Goal: Browse casually

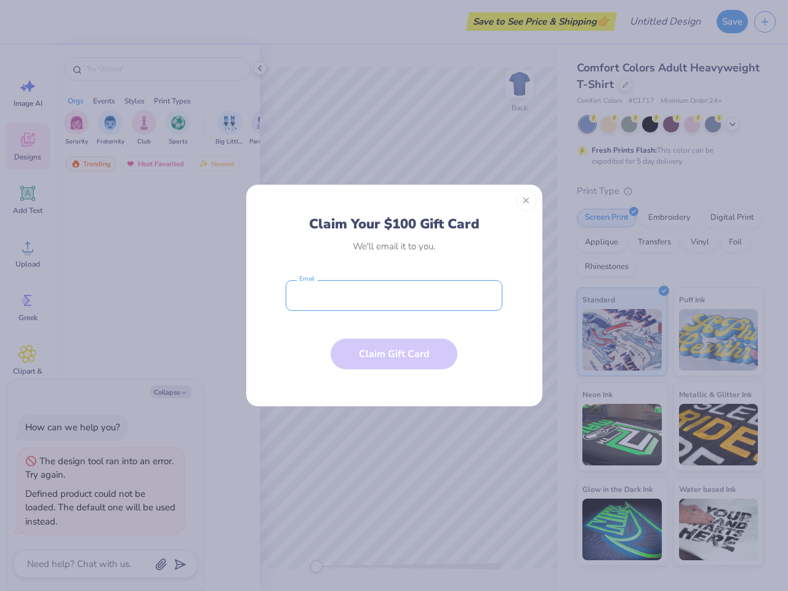
type textarea "x"
click at [394, 295] on input "email" at bounding box center [394, 295] width 217 height 31
click at [526, 201] on button "Close" at bounding box center [526, 200] width 21 height 21
